Goal: Information Seeking & Learning: Get advice/opinions

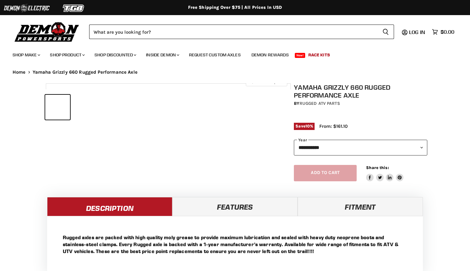
select select "******"
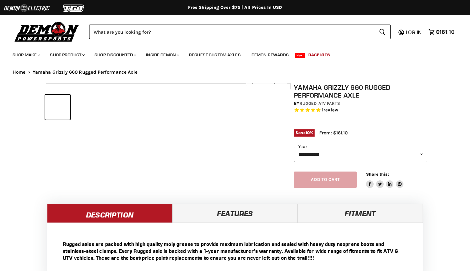
select select "******"
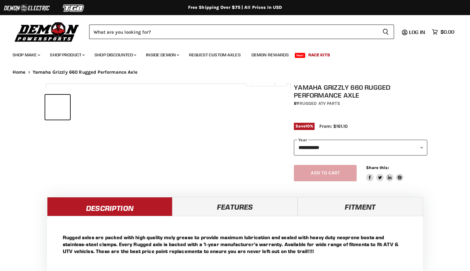
select select "******"
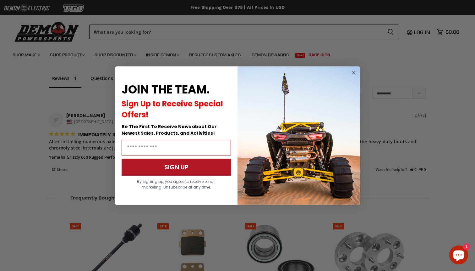
scroll to position [524, 0]
